Goal: Navigation & Orientation: Go to known website

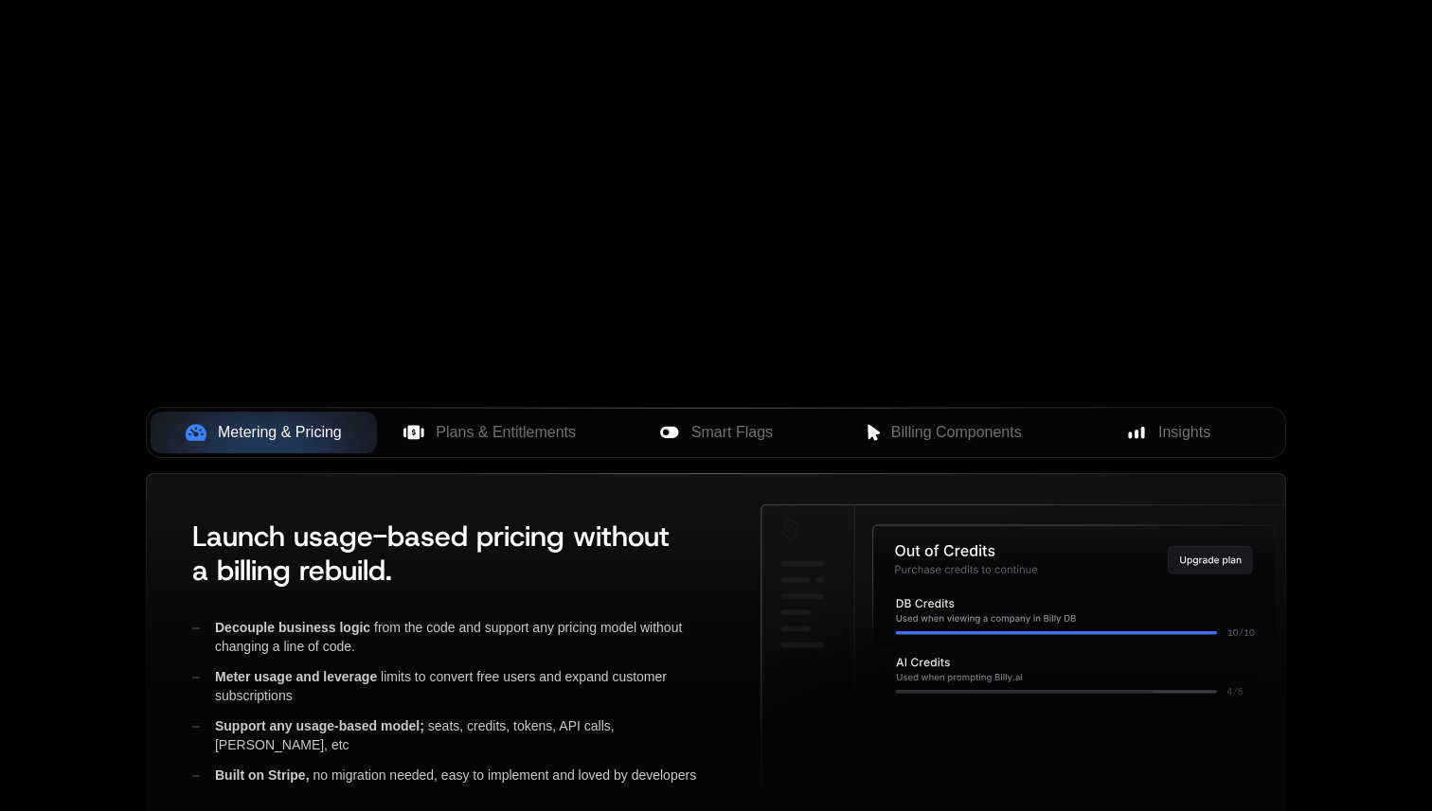
scroll to position [465, 0]
